Goal: Communication & Community: Ask a question

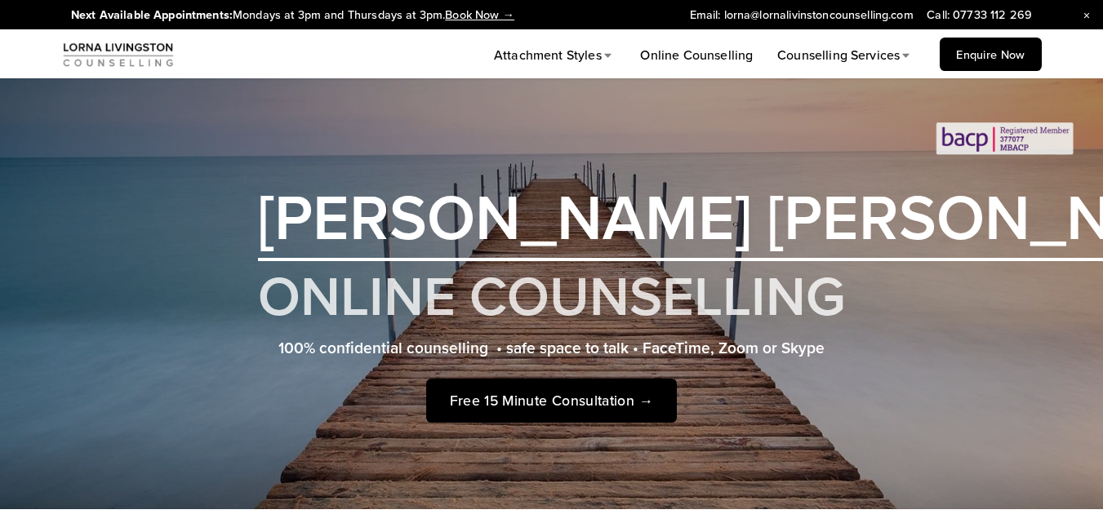
click at [991, 51] on link "Enquire Now" at bounding box center [990, 54] width 101 height 33
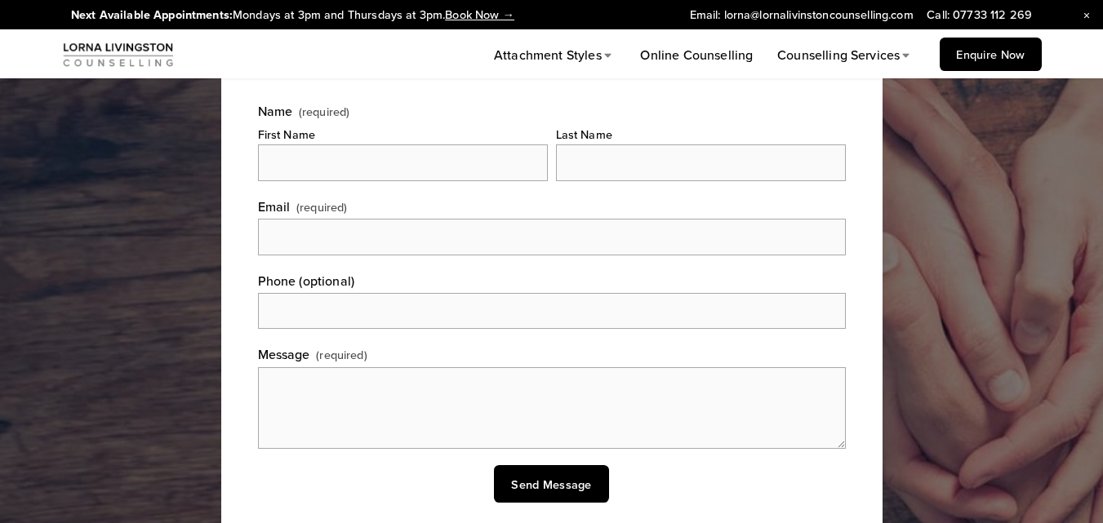
scroll to position [218, 0]
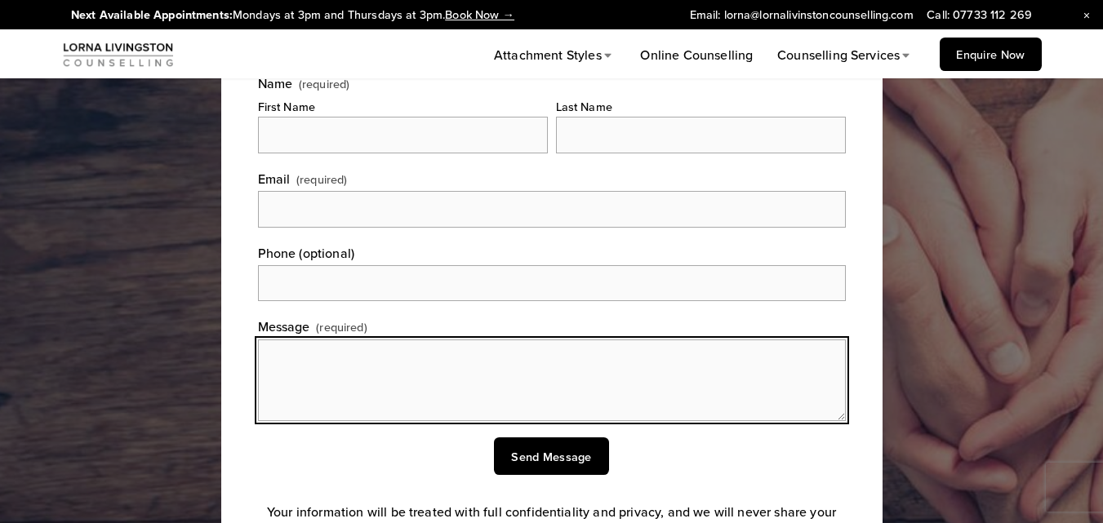
click at [359, 383] on textarea "Message (required)" at bounding box center [552, 381] width 588 height 82
paste textarea "Hello, I hope you are doing well. I was going through your website & I personal…"
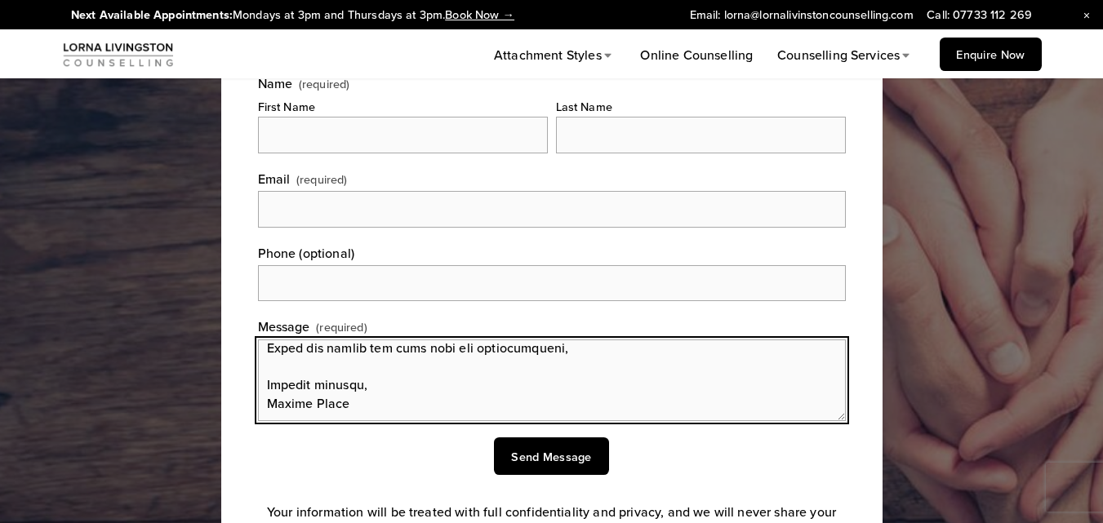
type textarea "Hello, I hope you are doing well. I was going through your website & I personal…"
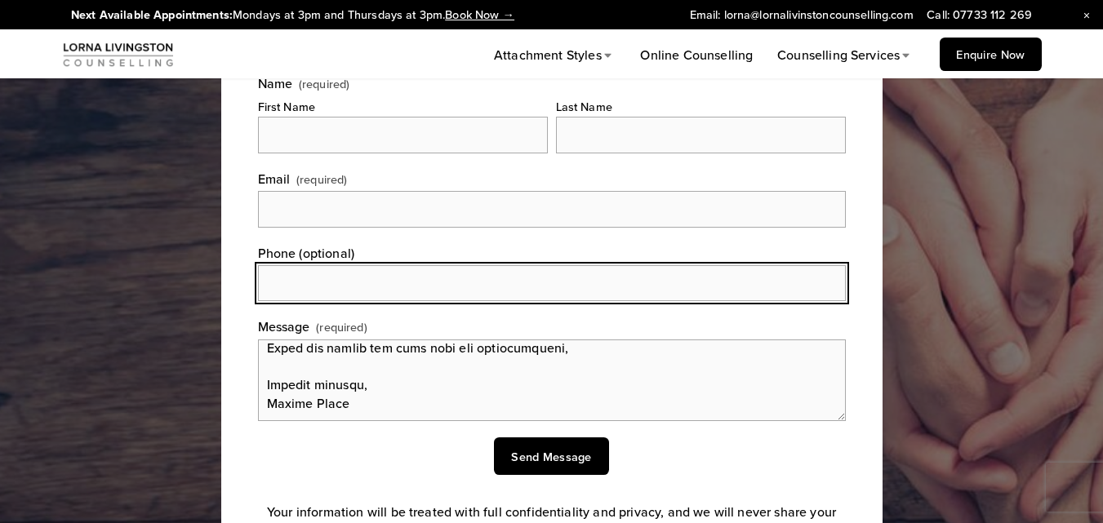
click at [345, 287] on input "Phone (optional)" at bounding box center [552, 283] width 588 height 36
type input "09830152514"
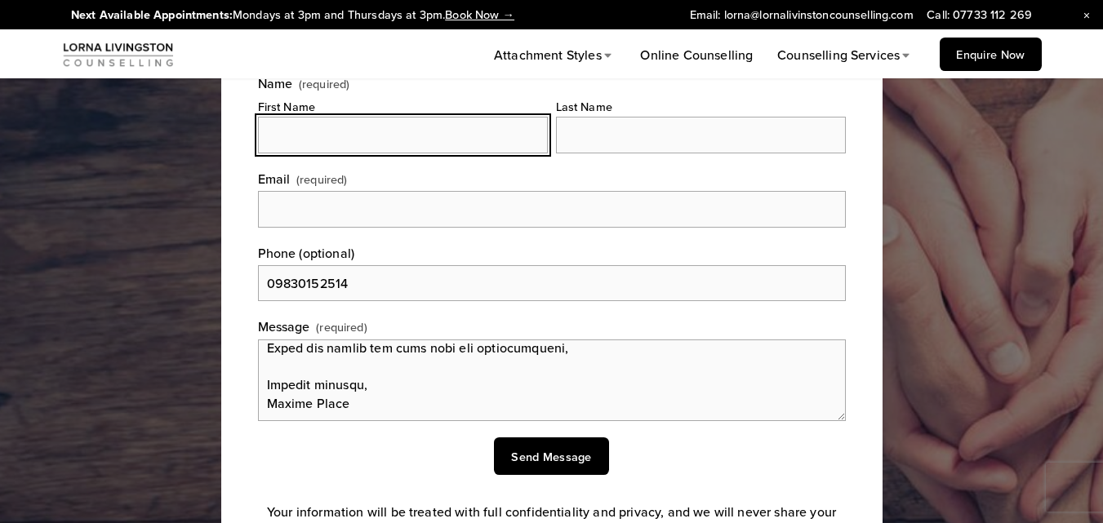
type input "Randal"
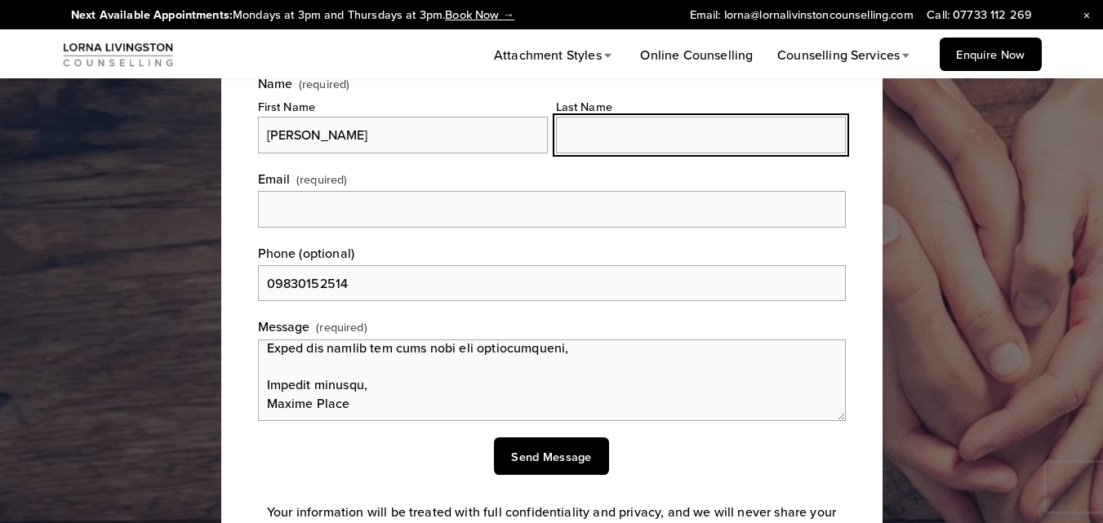
type input "Moore"
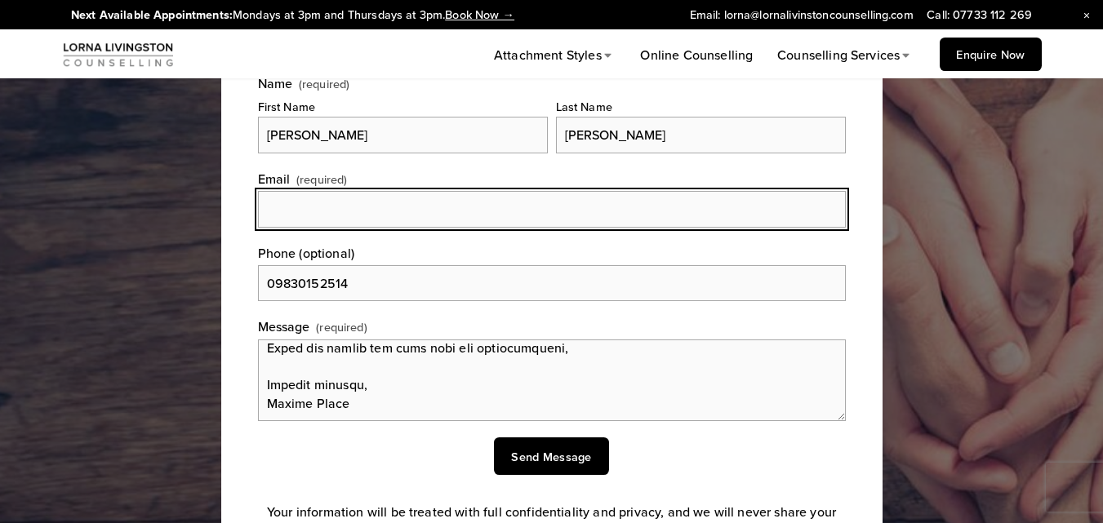
type input "srandalmoore@gmail.com"
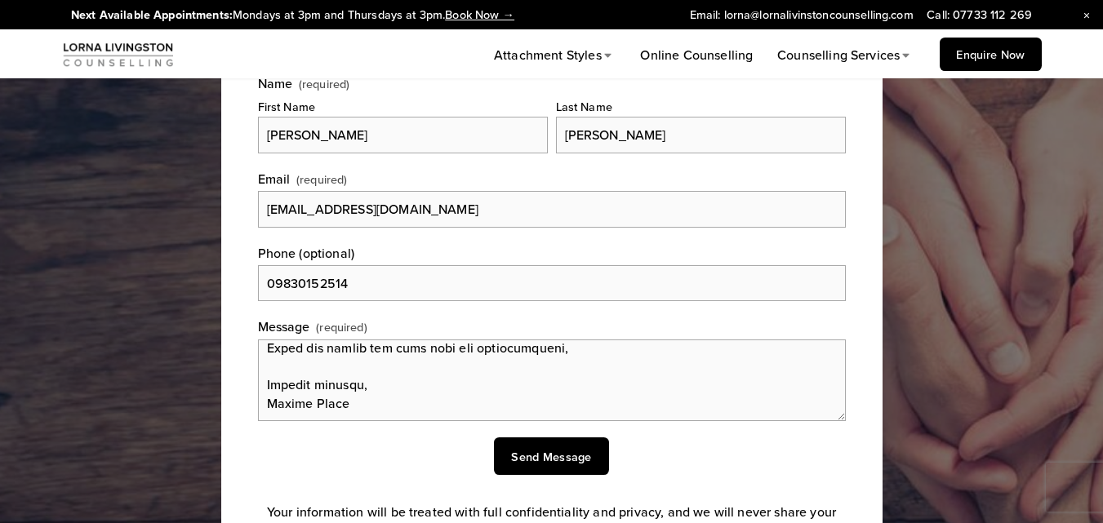
click at [555, 453] on span "Send Message" at bounding box center [551, 456] width 80 height 17
